Goal: Task Accomplishment & Management: Use online tool/utility

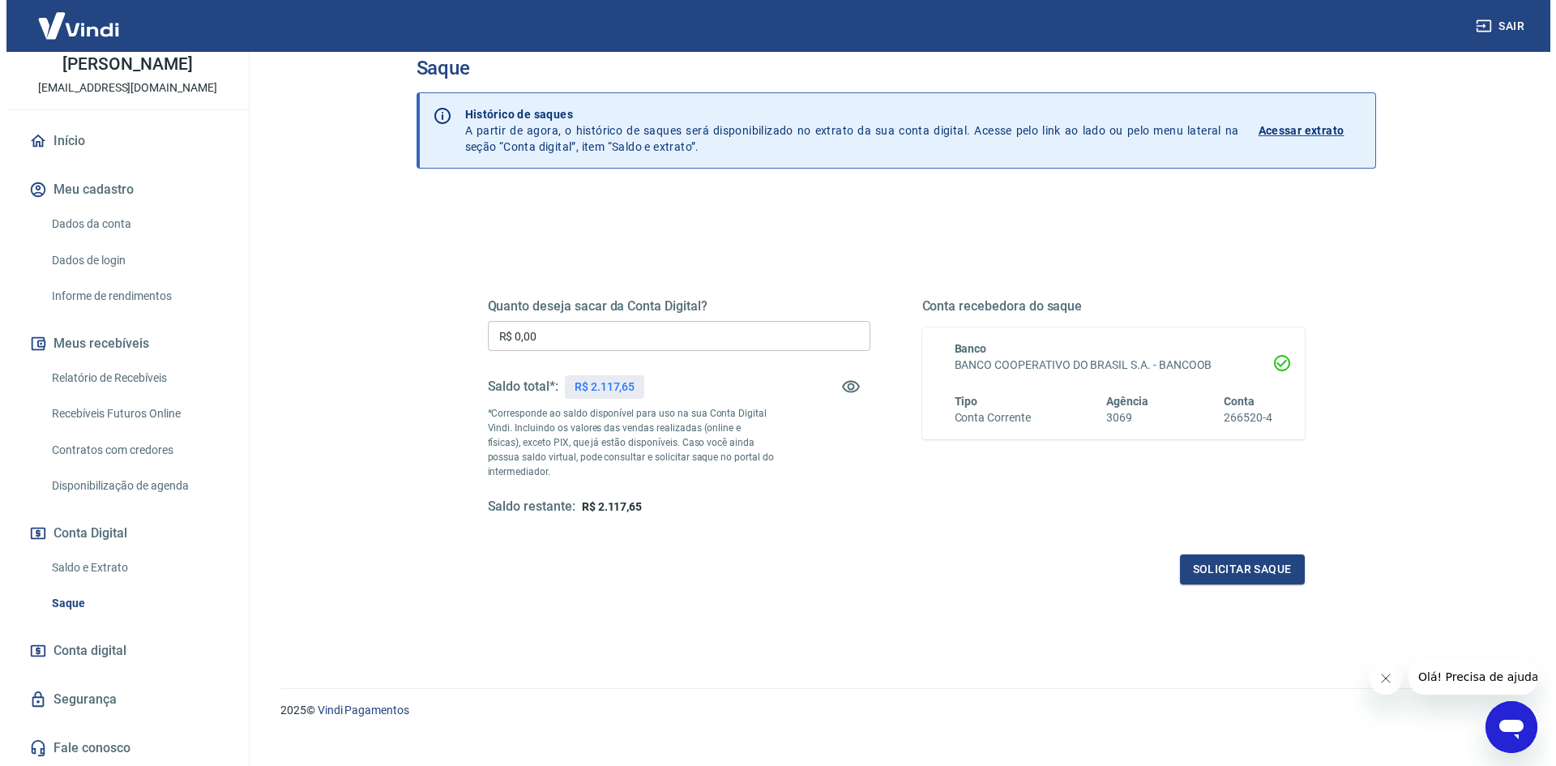
scroll to position [49, 0]
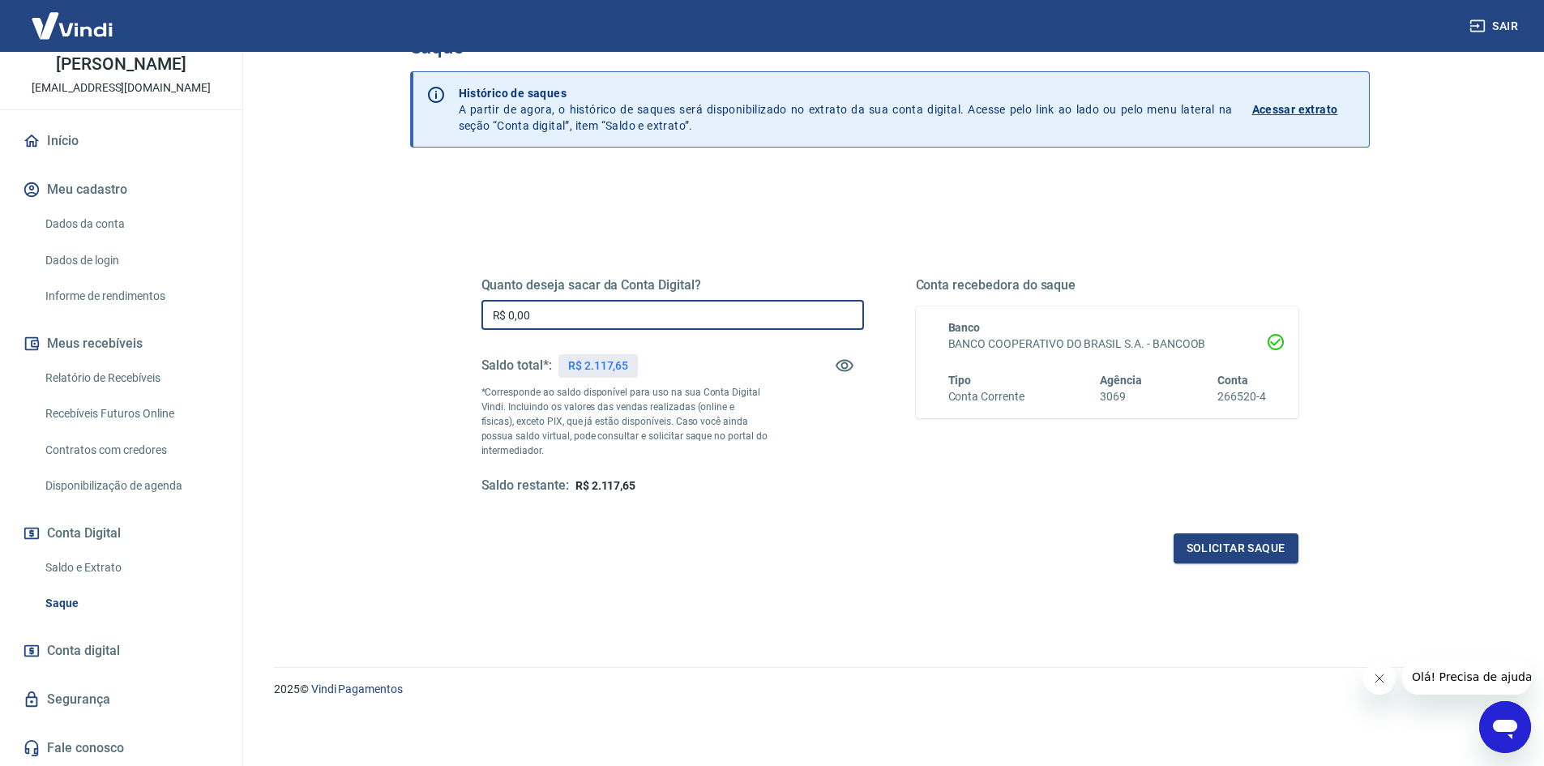
click at [374, 303] on div "Saque Histórico de saques A partir de agora, o histórico de saques será disponi…" at bounding box center [889, 325] width 1037 height 644
type input "R$ 2.000,00"
click at [1227, 545] on button "Solicitar saque" at bounding box center [1235, 548] width 125 height 30
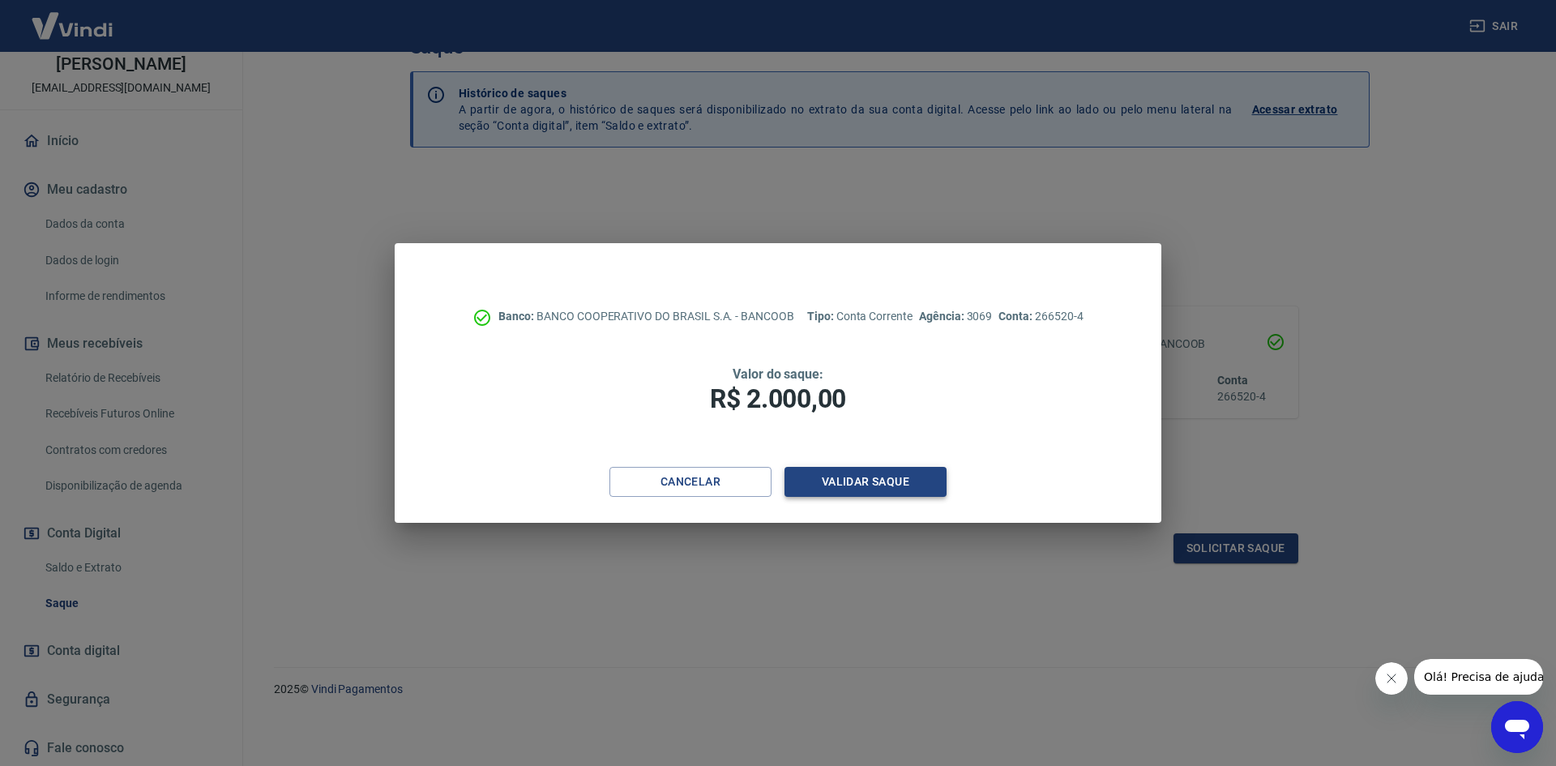
click at [857, 480] on button "Validar saque" at bounding box center [865, 482] width 162 height 30
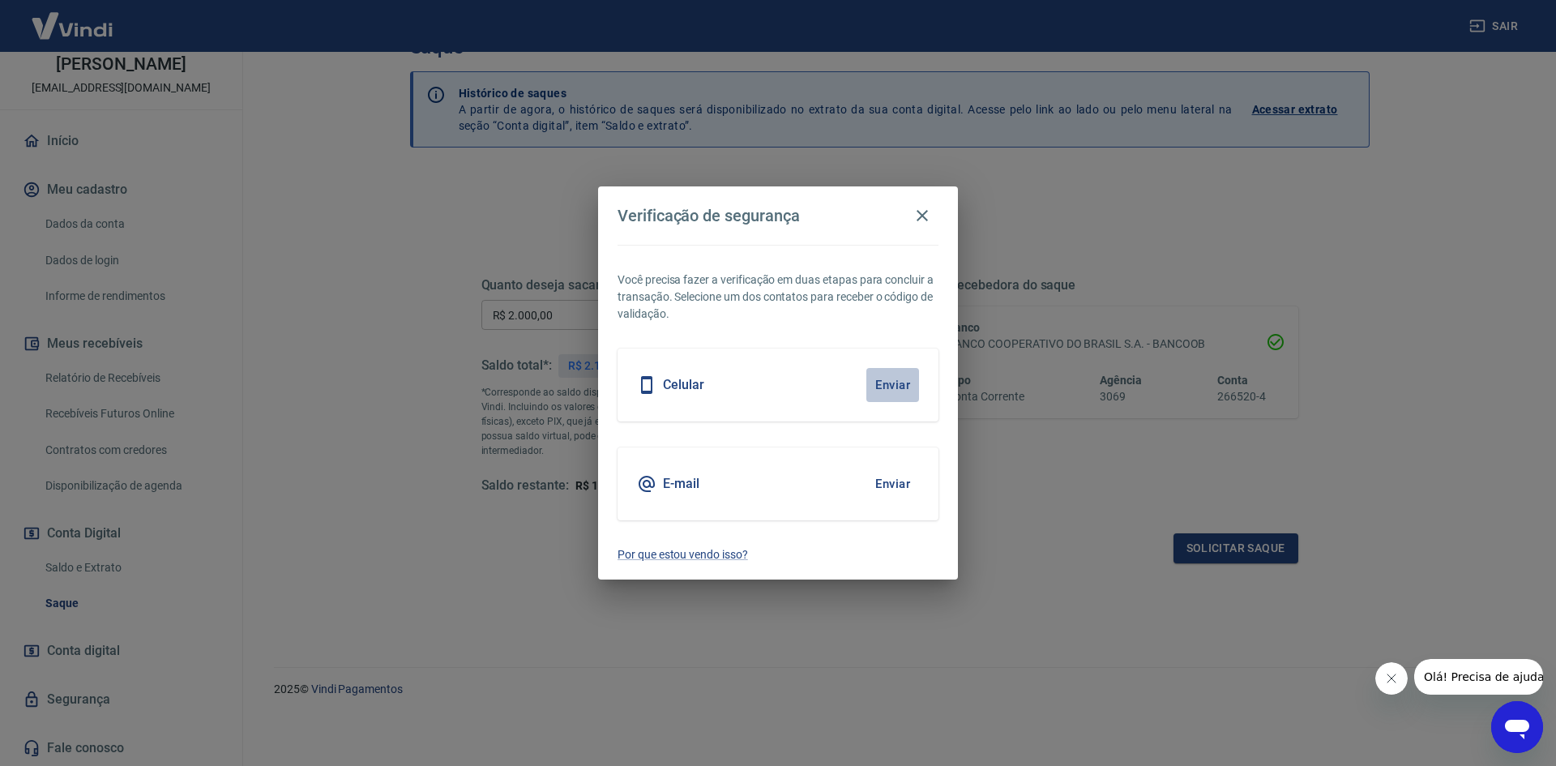
click at [899, 382] on button "Enviar" at bounding box center [892, 385] width 53 height 34
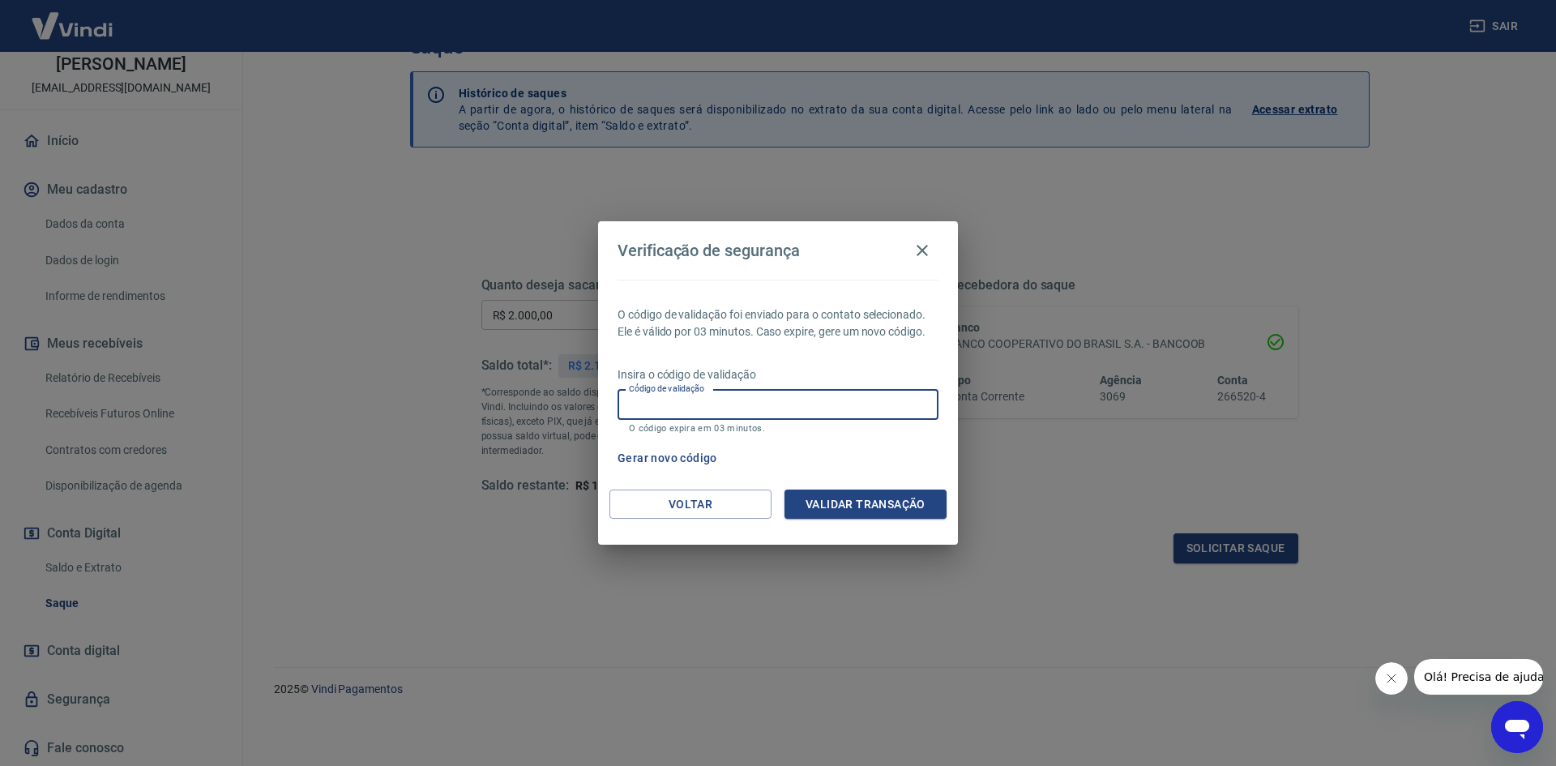
click at [802, 408] on input "Código de validação" at bounding box center [777, 405] width 321 height 30
type input "919010"
click at [838, 509] on button "Validar transação" at bounding box center [865, 504] width 162 height 30
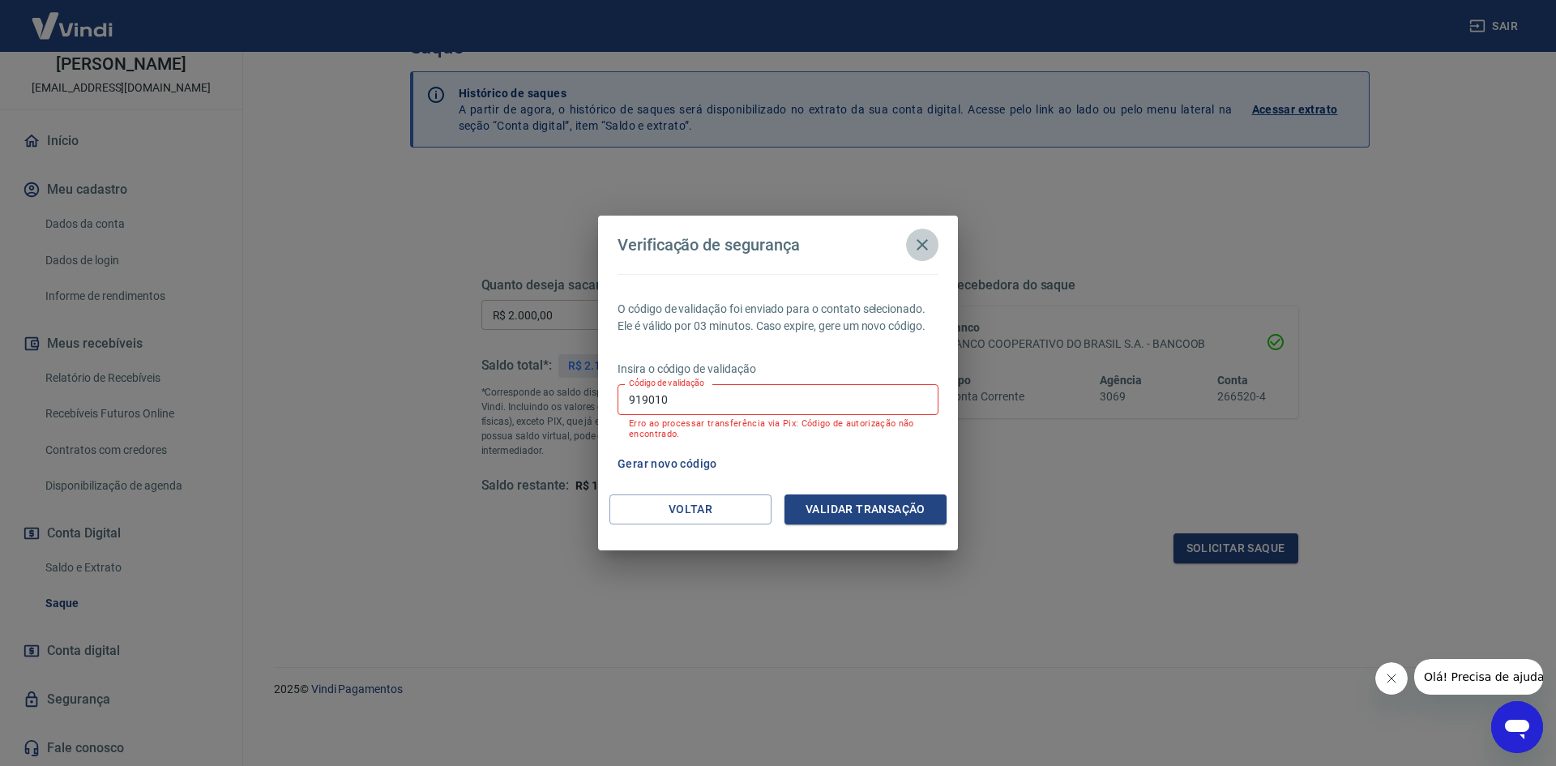
click at [921, 246] on icon "button" at bounding box center [921, 244] width 11 height 11
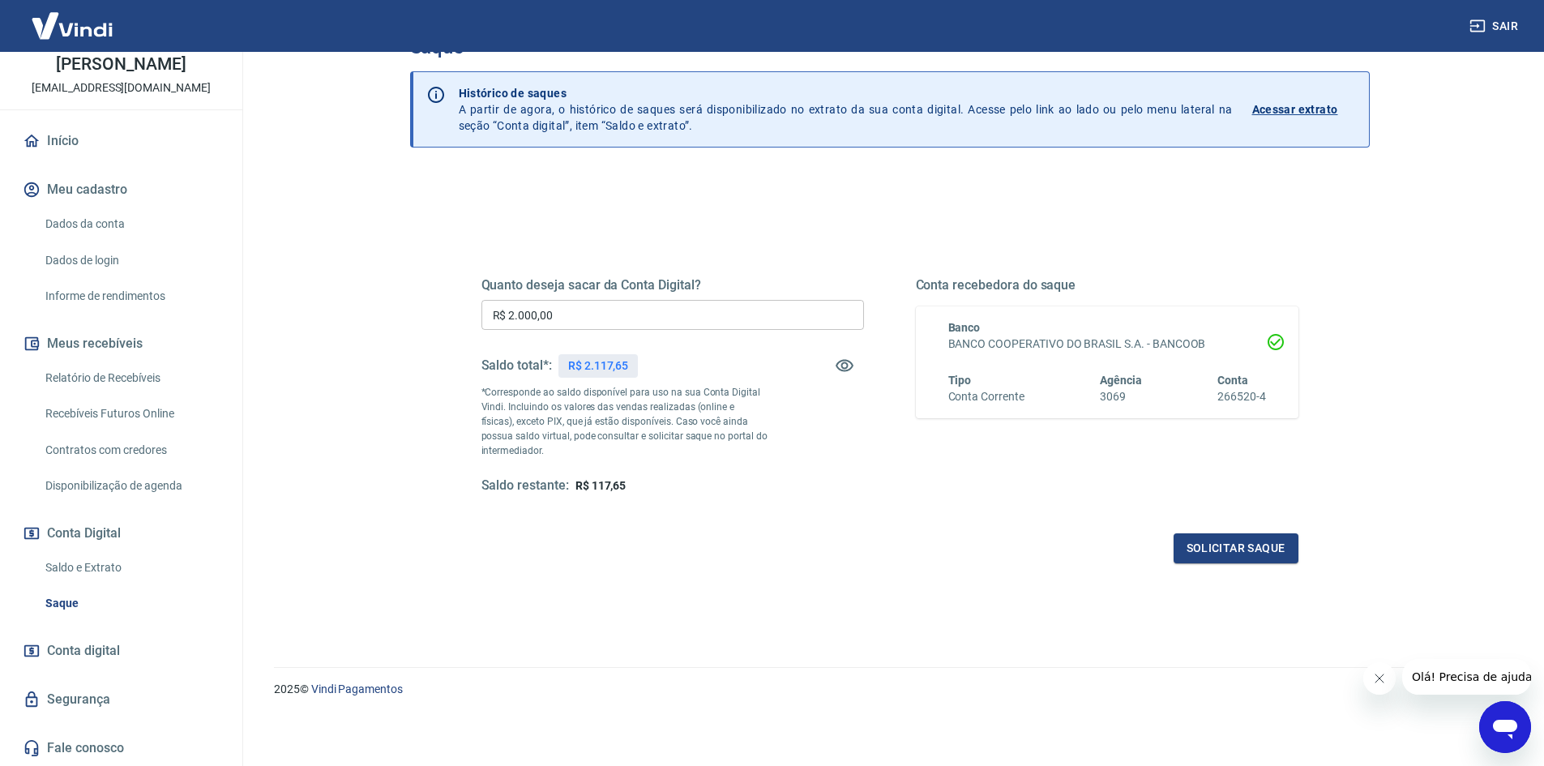
click at [1173, 533] on button "Solicitar saque" at bounding box center [1235, 548] width 125 height 30
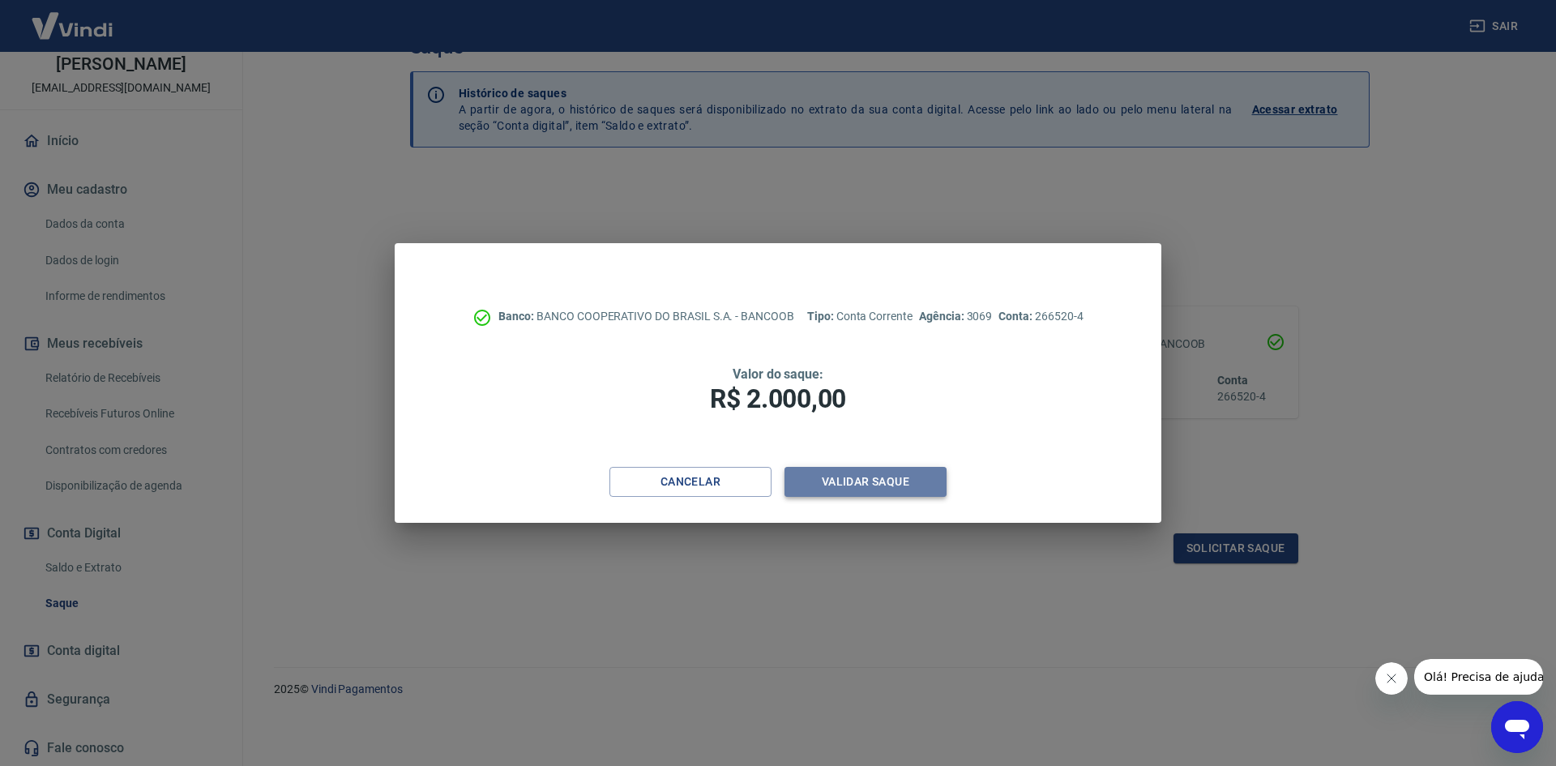
click at [847, 485] on button "Validar saque" at bounding box center [865, 482] width 162 height 30
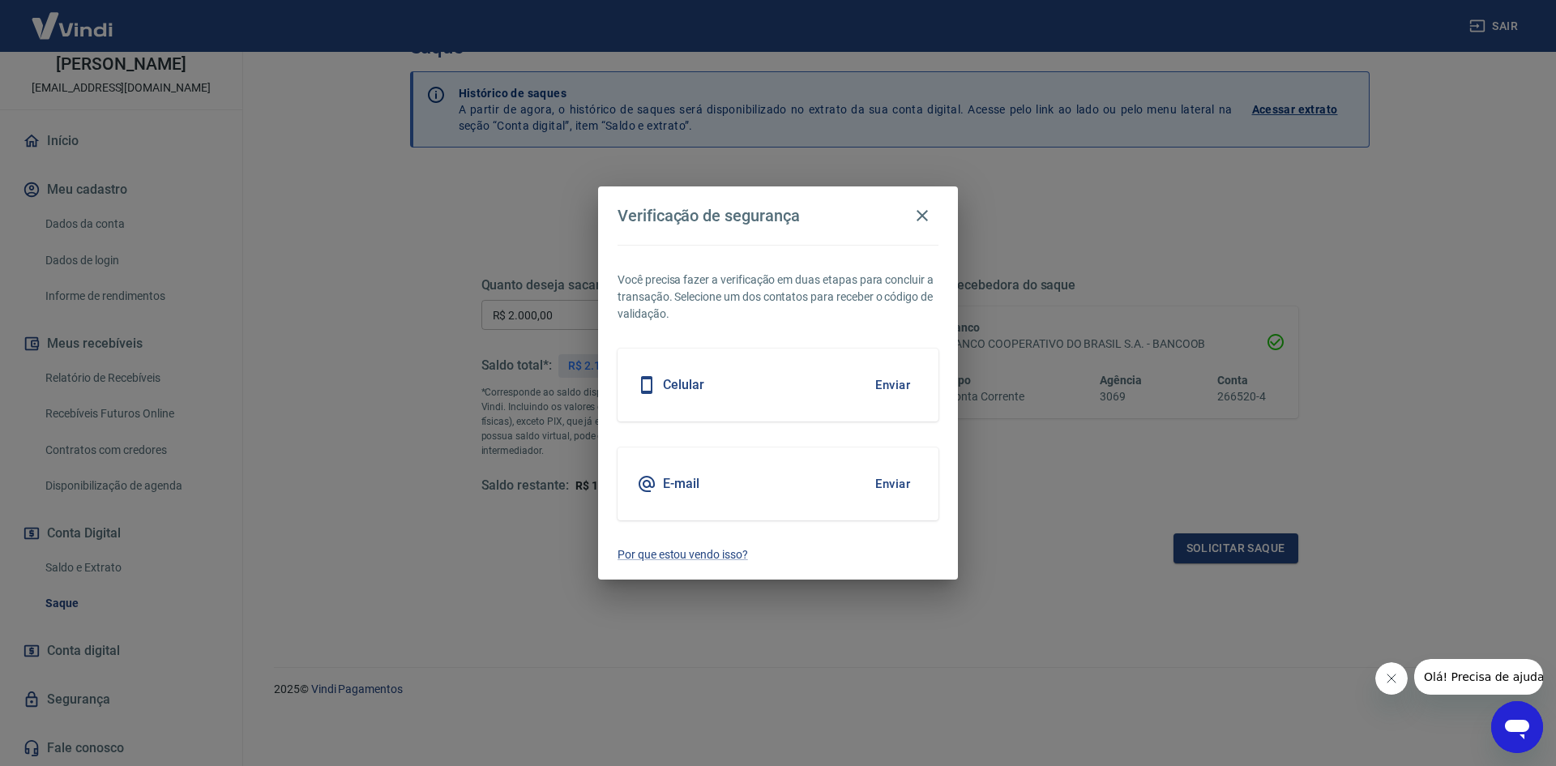
click at [895, 387] on button "Enviar" at bounding box center [892, 385] width 53 height 34
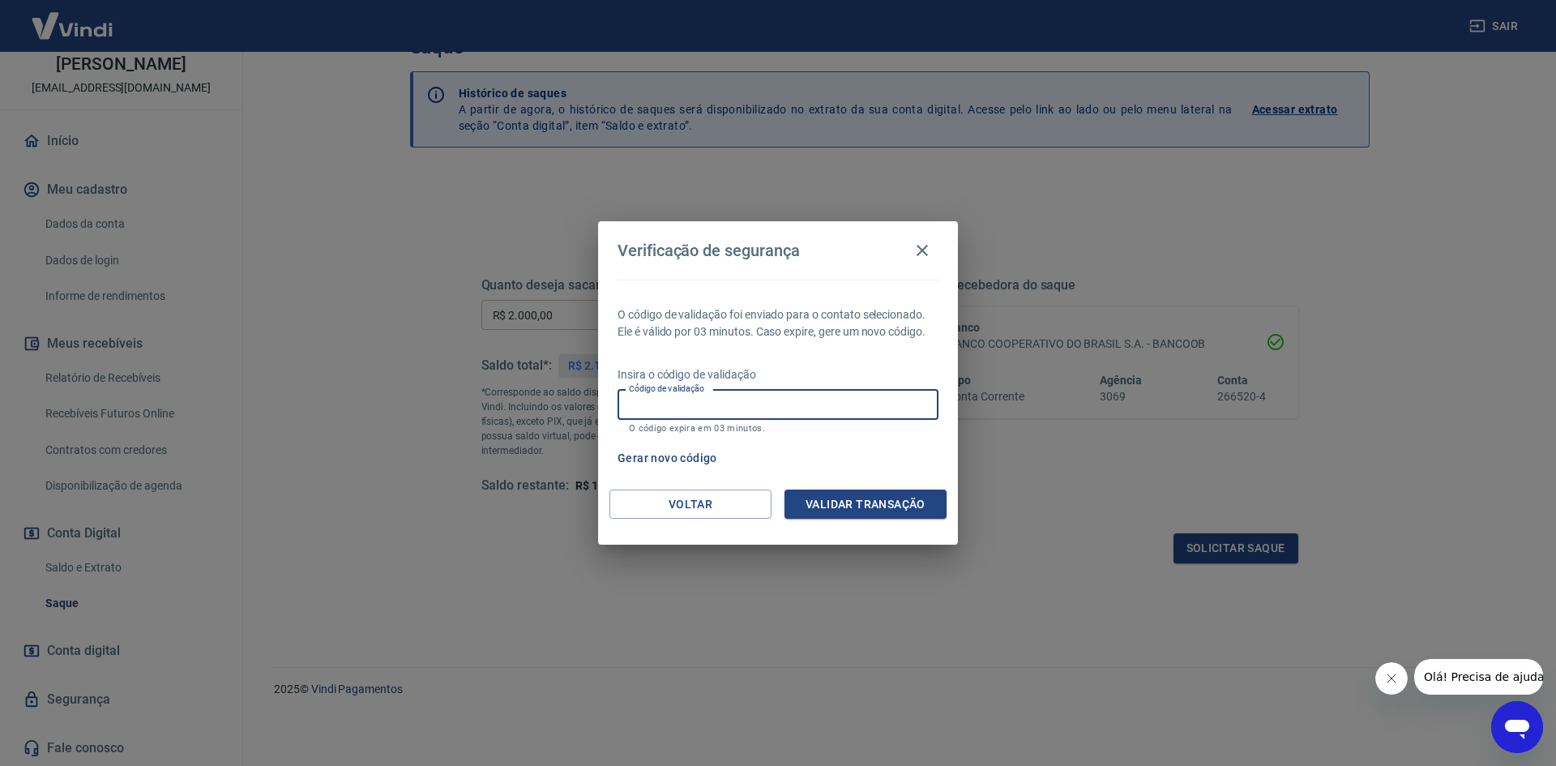
click at [867, 412] on input "Código de validação" at bounding box center [777, 405] width 321 height 30
type input "707068"
click at [859, 506] on button "Validar transação" at bounding box center [865, 504] width 162 height 30
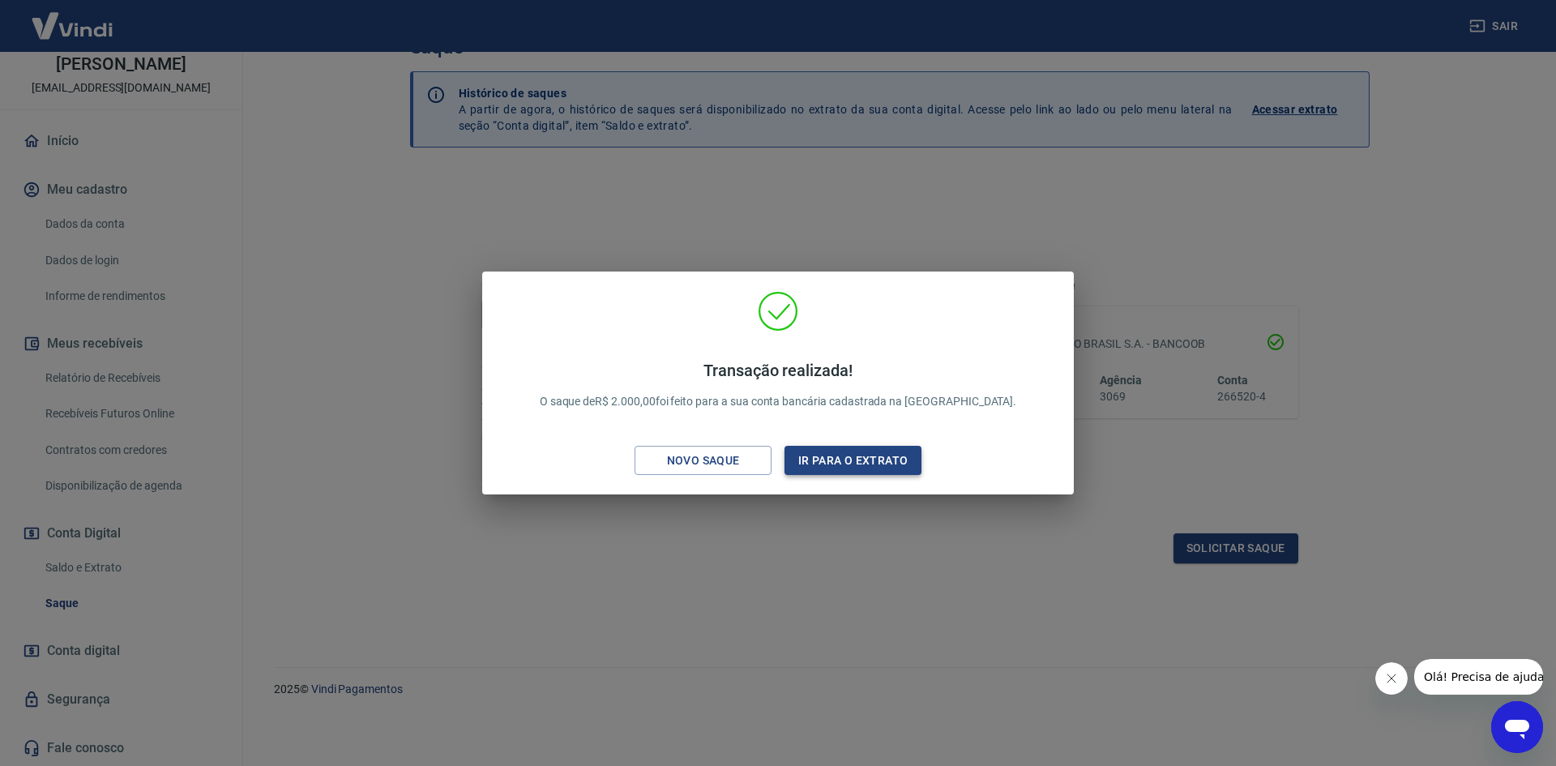
click at [857, 446] on button "Ir para o extrato" at bounding box center [852, 461] width 137 height 30
